Goal: Find specific page/section: Find specific page/section

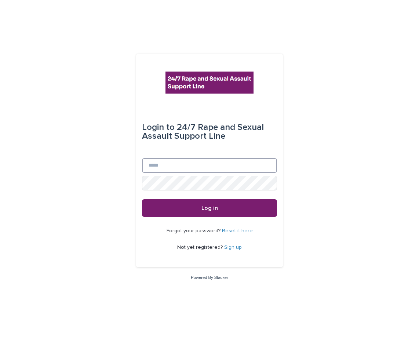
click at [186, 166] on input "Email" at bounding box center [209, 165] width 135 height 15
type input "**********"
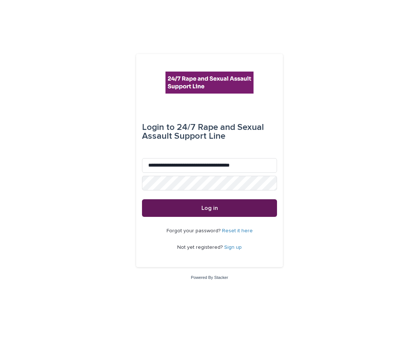
click at [195, 207] on button "Log in" at bounding box center [209, 208] width 135 height 18
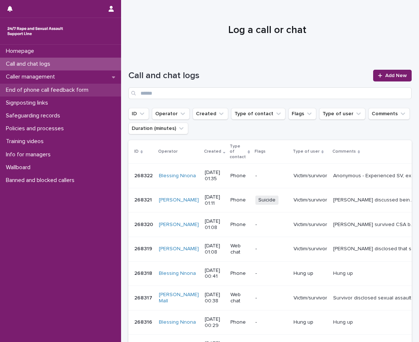
click at [39, 88] on p "End of phone call feedback form" at bounding box center [48, 90] width 91 height 7
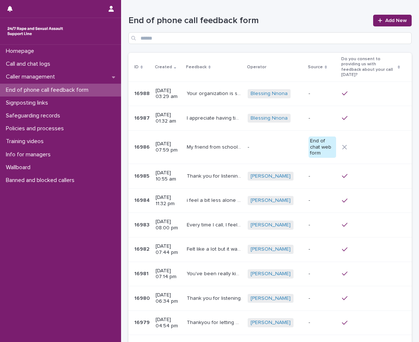
click at [204, 146] on p "My friend from school just left he not my friend no more because he say he went…" at bounding box center [215, 147] width 56 height 8
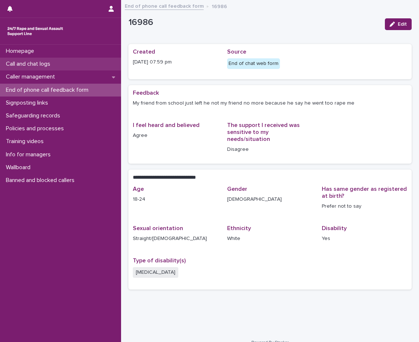
click at [51, 66] on p "Call and chat logs" at bounding box center [29, 64] width 53 height 7
